Goal: Check status: Check status

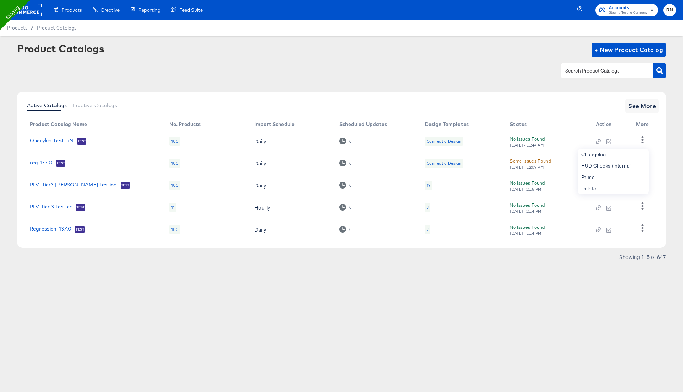
click at [28, 12] on rect at bounding box center [25, 10] width 33 height 13
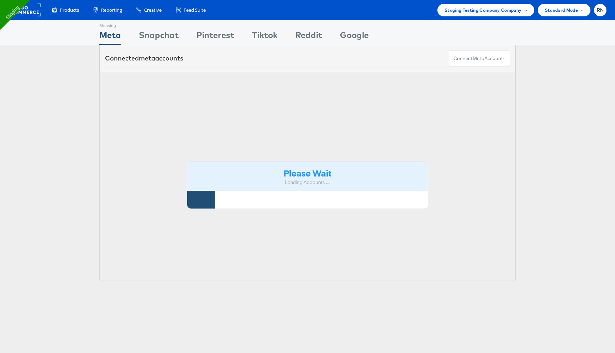
click at [495, 9] on span "Staging Testing Company Company" at bounding box center [483, 9] width 77 height 7
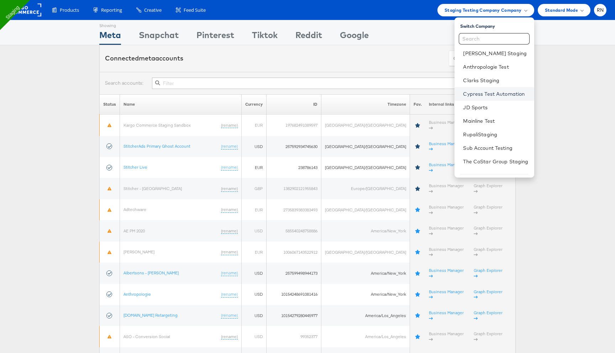
click at [476, 97] on link "Cypress Test Automation" at bounding box center [495, 93] width 65 height 7
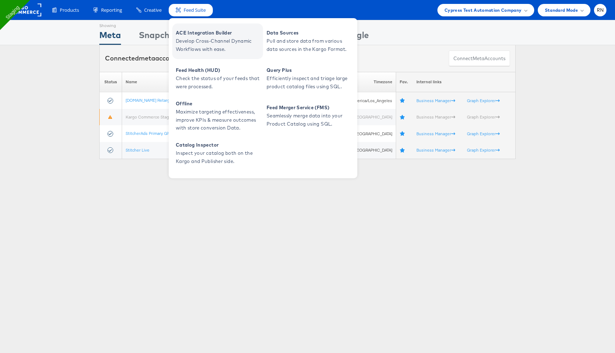
click at [193, 47] on span "Develop Cross-Channel Dynamic Workflows with ease." at bounding box center [218, 45] width 85 height 16
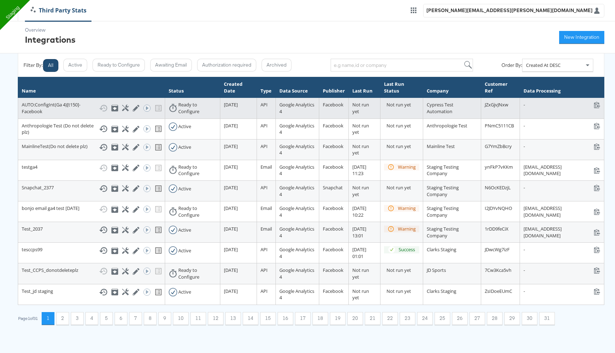
click at [109, 101] on td "AUTO:ConfigInt(Ga 4)[t150]-Facebook Show History Archive Configure Edit Integra…" at bounding box center [91, 108] width 147 height 21
click at [122, 107] on icon at bounding box center [125, 108] width 7 height 7
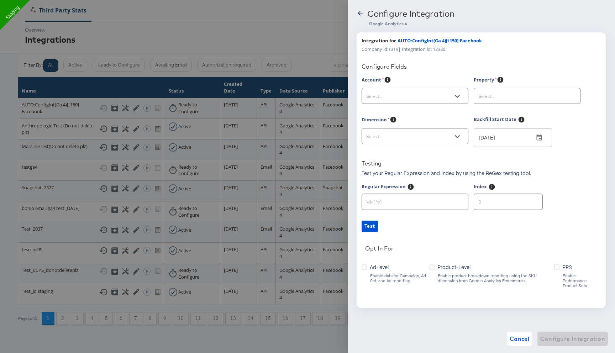
click at [410, 98] on input "text" at bounding box center [409, 96] width 89 height 8
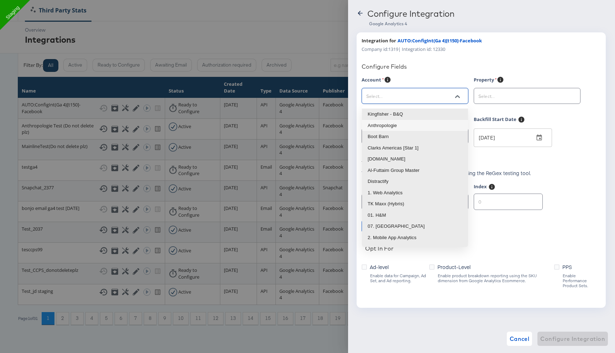
click at [395, 126] on li "Anthropologie" at bounding box center [415, 125] width 106 height 11
type input "Anthropologie"
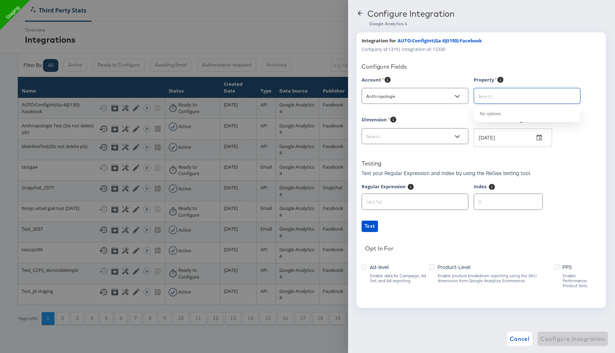
click at [500, 98] on input "text" at bounding box center [521, 96] width 89 height 8
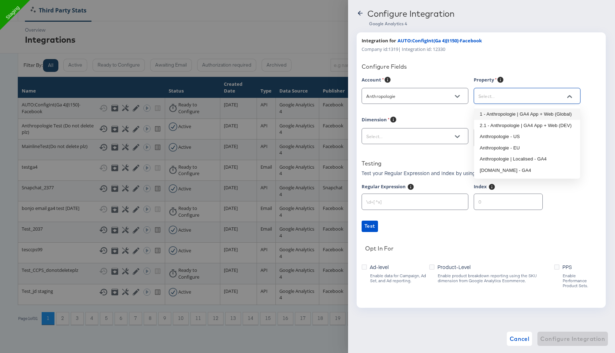
click at [494, 114] on li "1 - Anthropologie | GA4 App + Web (Global)" at bounding box center [527, 114] width 106 height 11
type input "1 - Anthropologie | GA4 App + Web (Global)"
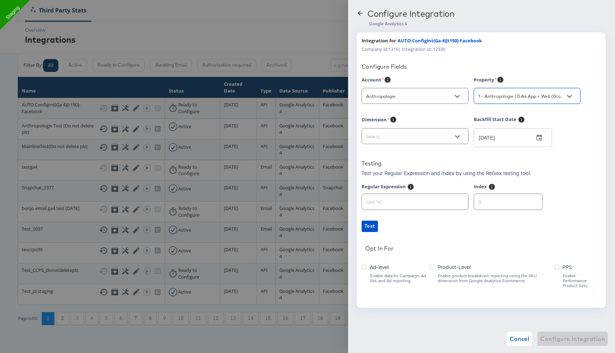
click at [445, 137] on input "text" at bounding box center [409, 136] width 89 height 8
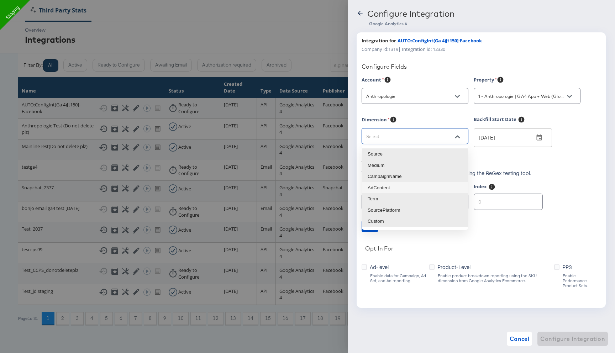
click at [406, 189] on li "AdContent" at bounding box center [415, 187] width 106 height 11
type input "sessionManualAdContent"
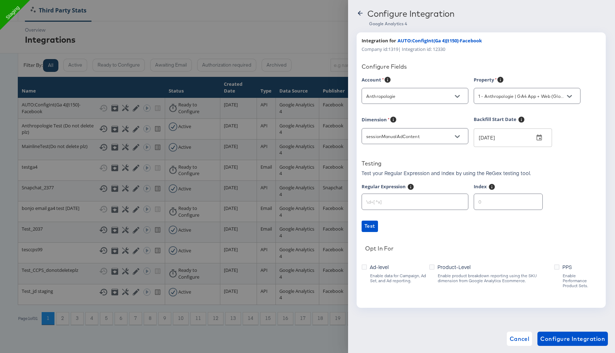
click at [382, 265] on span "Ad-level" at bounding box center [379, 266] width 19 height 7
click at [0, 0] on input "Ad-level" at bounding box center [0, 0] width 0 height 0
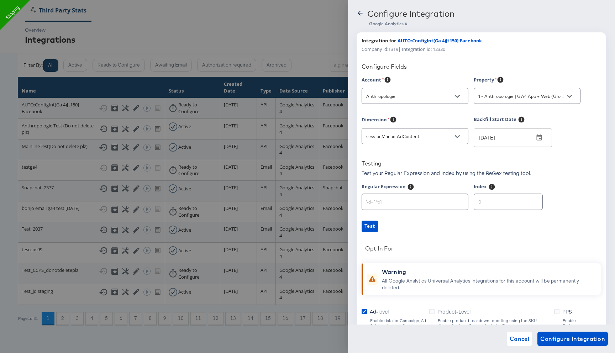
scroll to position [59, 0]
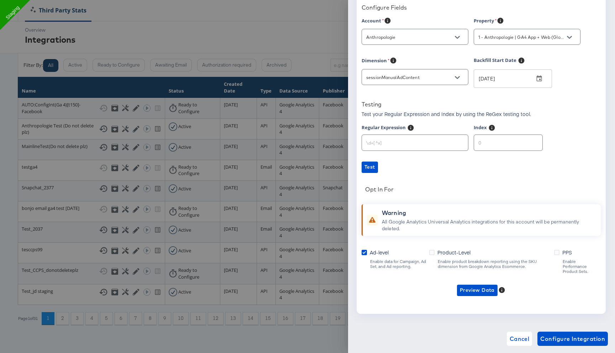
click at [446, 253] on span "Product-Level" at bounding box center [453, 252] width 33 height 7
click at [0, 0] on input "Product-Level" at bounding box center [0, 0] width 0 height 0
click at [499, 288] on icon "button" at bounding box center [500, 290] width 4 height 4
click at [489, 295] on li "Ad-level GA4 Data" at bounding box center [486, 300] width 69 height 12
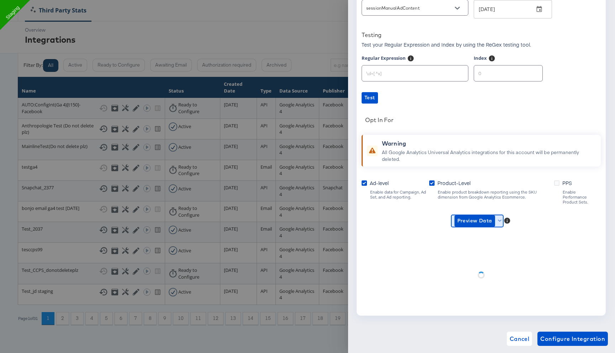
scroll to position [130, 0]
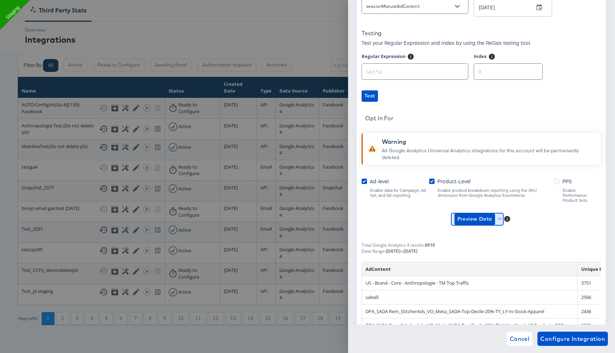
click at [498, 217] on icon "button" at bounding box center [500, 219] width 4 height 4
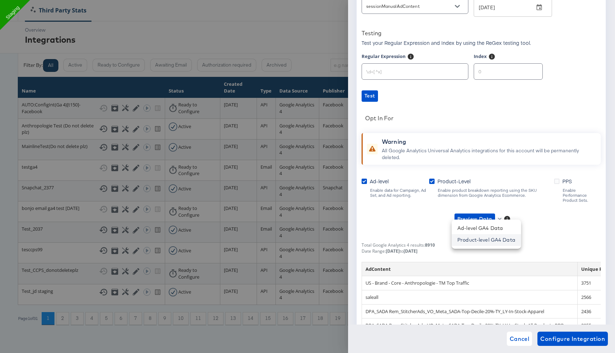
click at [490, 243] on li "Product-level GA4 Data" at bounding box center [486, 240] width 69 height 12
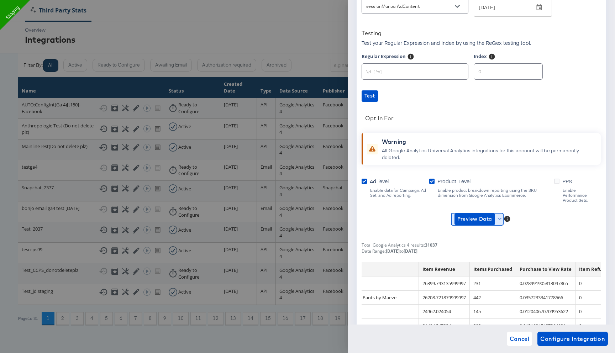
scroll to position [647, 274]
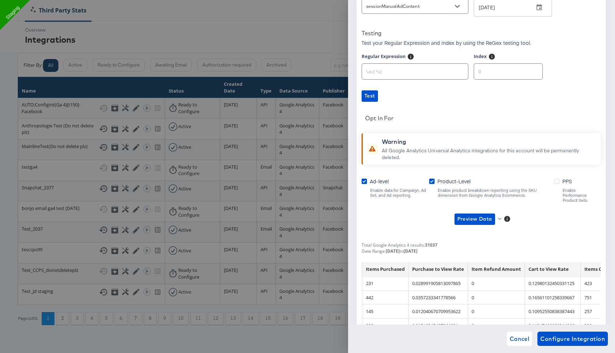
click at [249, 182] on div at bounding box center [307, 176] width 615 height 353
click at [523, 336] on span "Cancel" at bounding box center [520, 339] width 20 height 10
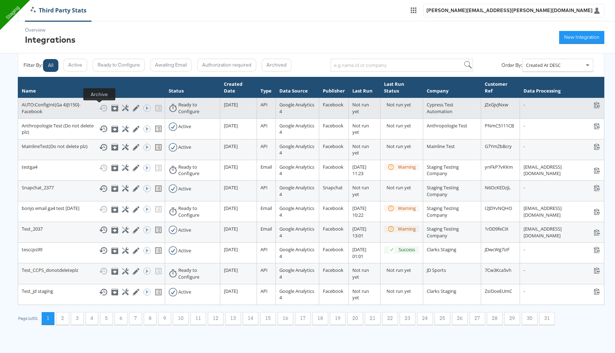
click at [113, 109] on icon at bounding box center [115, 108] width 4 height 3
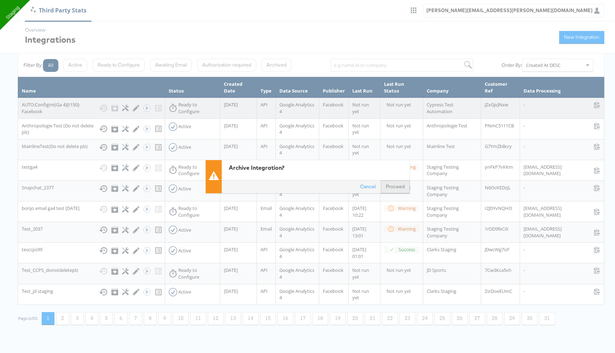
click at [394, 183] on button "Proceed" at bounding box center [395, 186] width 29 height 13
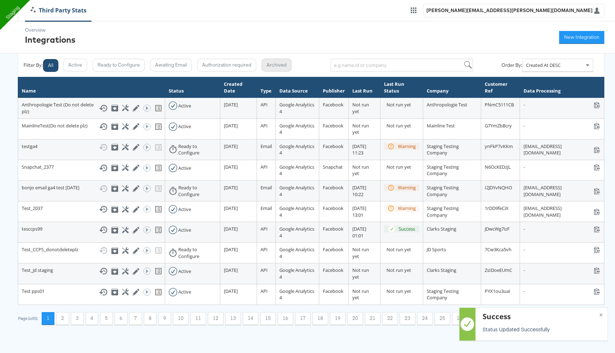
click at [279, 68] on button "Archived" at bounding box center [277, 65] width 30 height 13
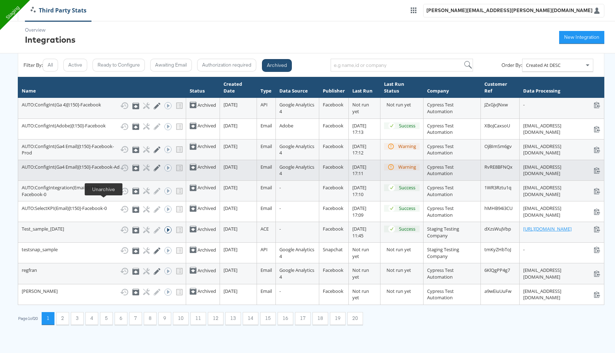
click at [132, 171] on icon at bounding box center [135, 167] width 7 height 7
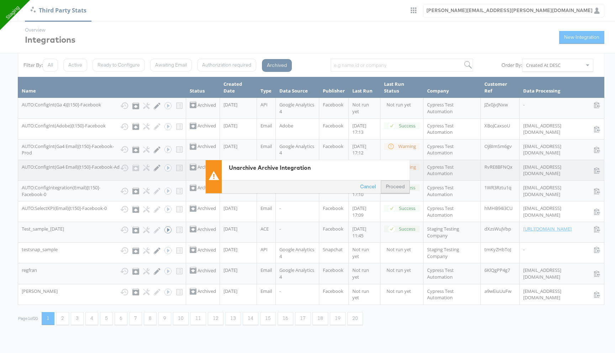
click at [398, 188] on button "Proceed" at bounding box center [395, 186] width 29 height 13
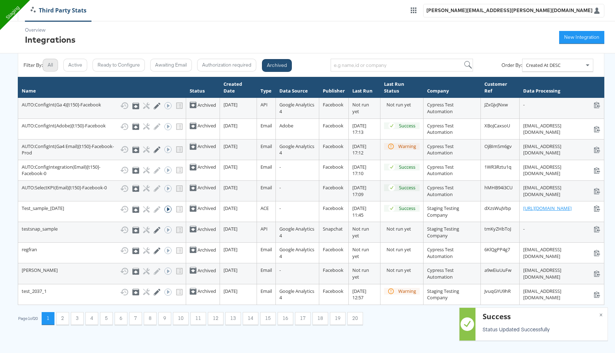
click at [53, 67] on button "All" at bounding box center [50, 65] width 15 height 13
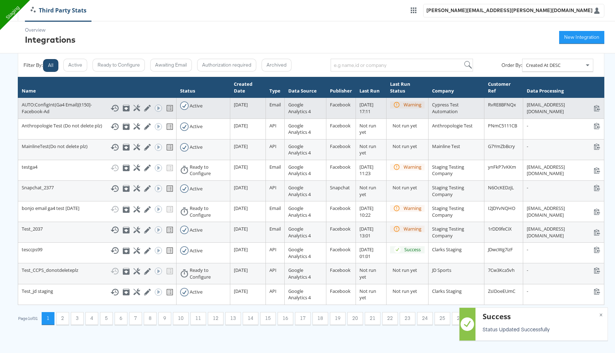
click at [133, 107] on icon at bounding box center [136, 108] width 7 height 7
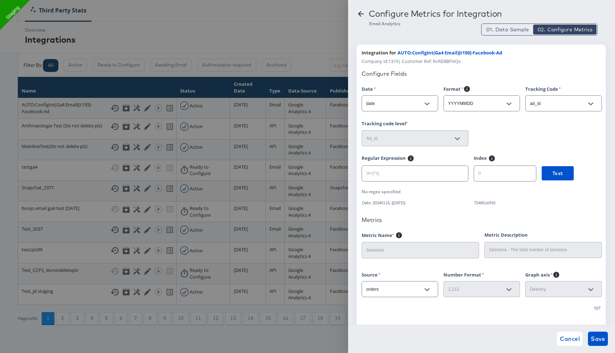
click at [360, 16] on icon at bounding box center [361, 14] width 6 height 6
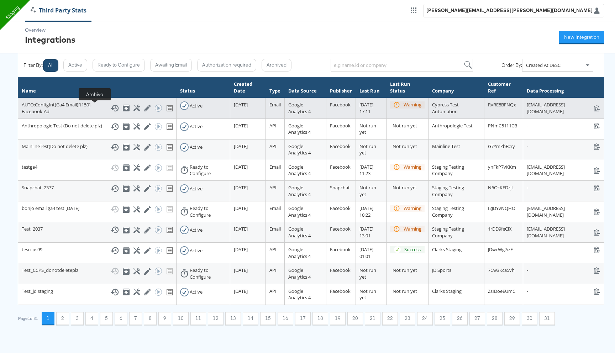
click at [124, 109] on icon at bounding box center [126, 108] width 4 height 3
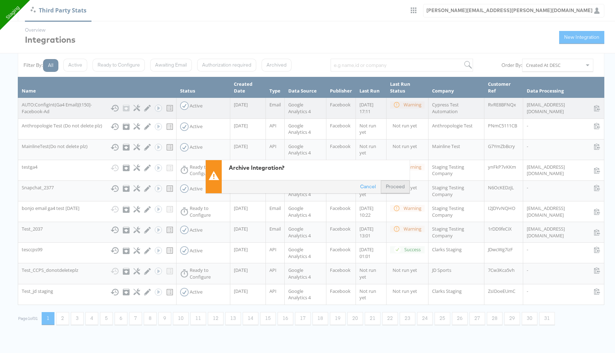
click at [400, 187] on button "Proceed" at bounding box center [395, 186] width 29 height 13
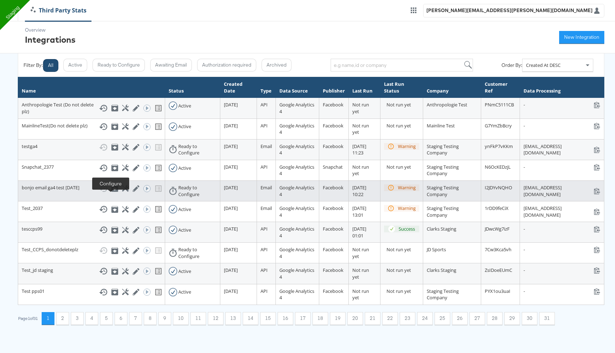
click at [122, 192] on icon at bounding box center [125, 188] width 7 height 7
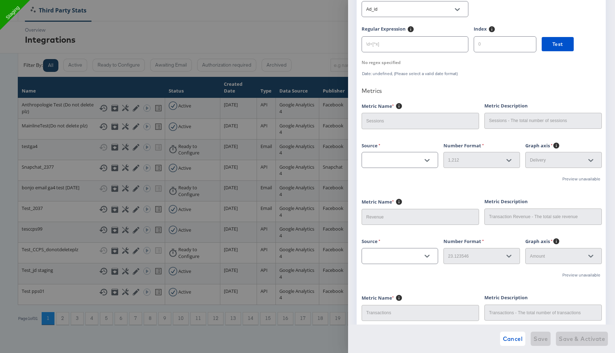
scroll to position [216, 0]
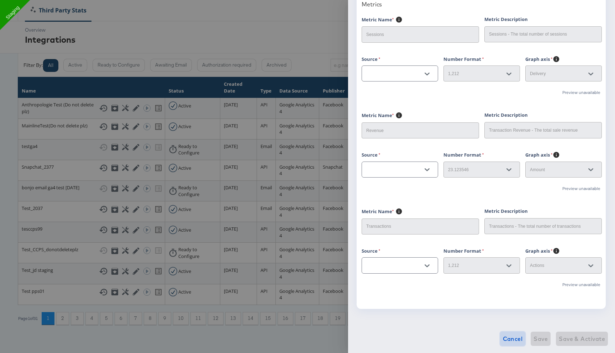
click at [515, 342] on span "Cancel" at bounding box center [513, 339] width 20 height 10
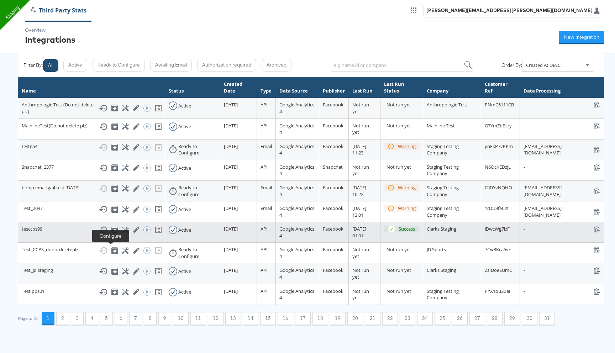
scroll to position [9, 0]
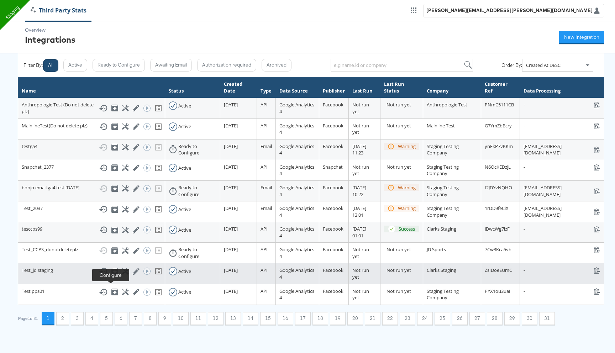
click at [122, 275] on icon at bounding box center [125, 271] width 7 height 7
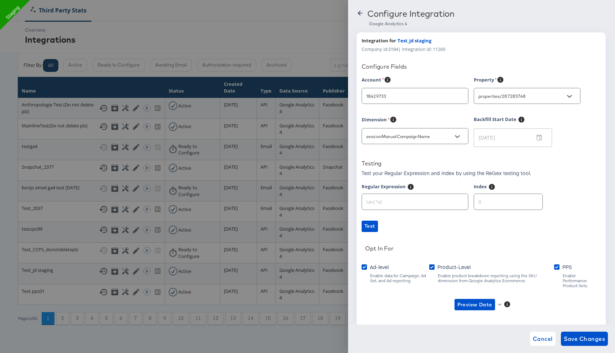
type input "Clarks Americas [Star 1]"
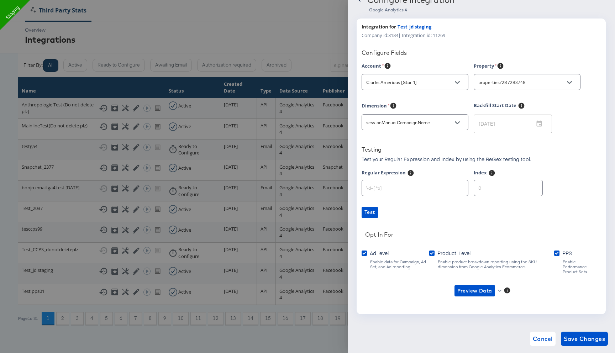
scroll to position [15, 0]
click at [498, 288] on icon "button" at bounding box center [500, 290] width 4 height 4
click at [489, 294] on li "Ad-level GA4 Data" at bounding box center [486, 300] width 69 height 12
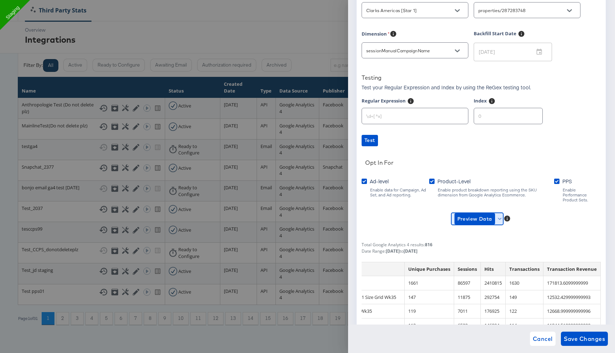
scroll to position [121, 0]
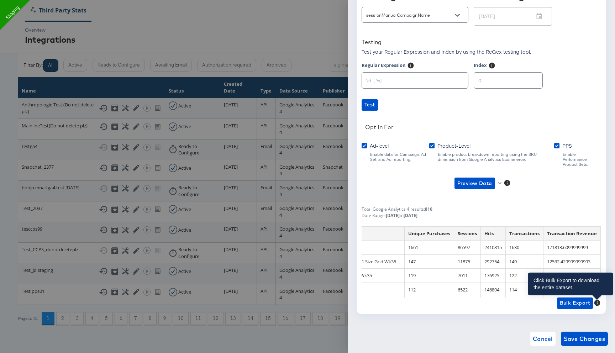
click at [598, 300] on icon at bounding box center [597, 303] width 6 height 6
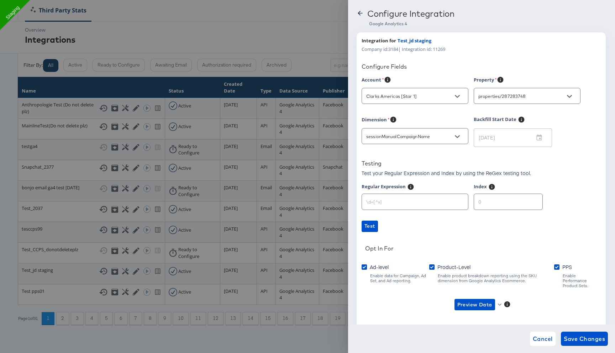
click at [358, 14] on icon at bounding box center [360, 13] width 7 height 7
